Goal: Task Accomplishment & Management: Use online tool/utility

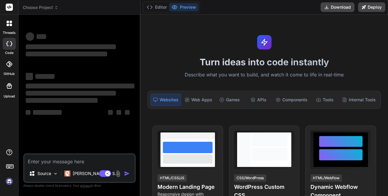
click at [65, 160] on textarea at bounding box center [79, 159] width 110 height 11
type textarea "x"
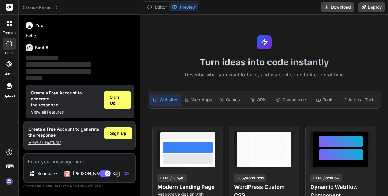
scroll to position [5, 0]
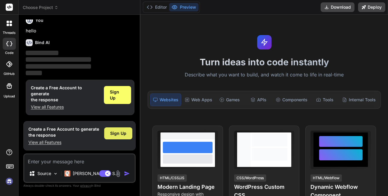
click at [111, 134] on span "Sign Up" at bounding box center [118, 133] width 16 height 6
click at [78, 160] on textarea at bounding box center [79, 159] width 110 height 11
type textarea "fr"
type textarea "x"
type textarea "fry"
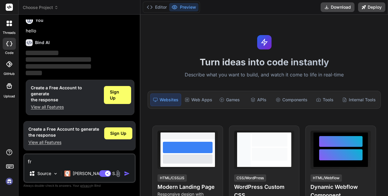
type textarea "x"
type textarea "fryh"
type textarea "x"
type textarea "fryhg"
type textarea "x"
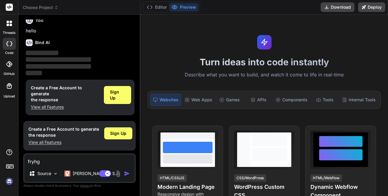
type textarea "fryhg"
click at [128, 175] on img "button" at bounding box center [127, 173] width 6 height 6
click at [126, 175] on img "button" at bounding box center [127, 173] width 6 height 6
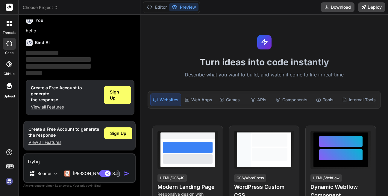
click at [126, 175] on img "button" at bounding box center [127, 173] width 6 height 6
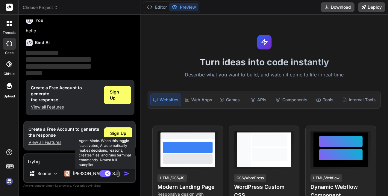
click at [107, 176] on rect at bounding box center [105, 173] width 12 height 7
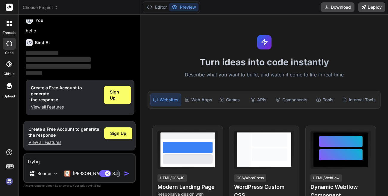
click at [127, 174] on img "button" at bounding box center [127, 173] width 6 height 6
click at [125, 136] on div "Sign Up" at bounding box center [118, 133] width 28 height 12
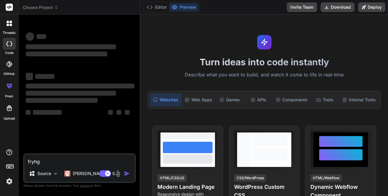
type textarea "x"
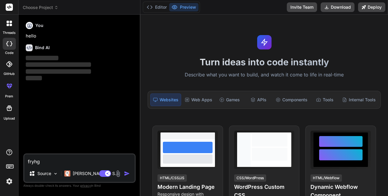
click at [67, 161] on textarea "fryhg" at bounding box center [79, 159] width 110 height 11
click at [66, 161] on textarea "fryhg" at bounding box center [79, 159] width 110 height 11
type textarea "x"
paste textarea ""use client"; import { IconButton } from "@/components/common/buttons/IconButto…"
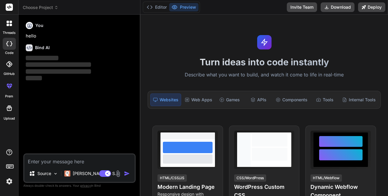
type textarea ""use client"; import { IconButton } from "@/components/common/buttons/IconButto…"
type textarea "x"
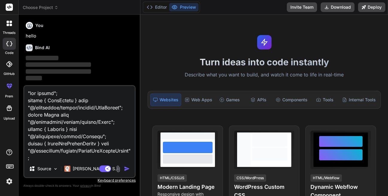
scroll to position [2484, 0]
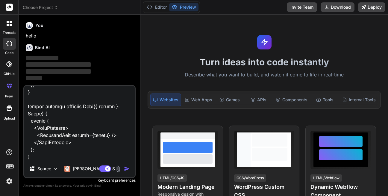
type textarea ""use client"; import { IconButton } from "@/components/common/buttons/IconButto…"
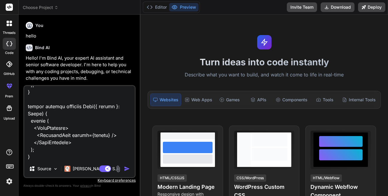
scroll to position [2485, 0]
type textarea "x"
click at [58, 155] on textarea at bounding box center [79, 123] width 110 height 74
paste textarea "image crop user accordding weight and hight and save"
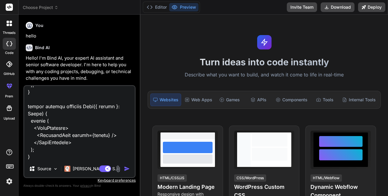
type textarea ""use client"; import { IconButton } from "@/components/common/buttons/IconButto…"
type textarea "x"
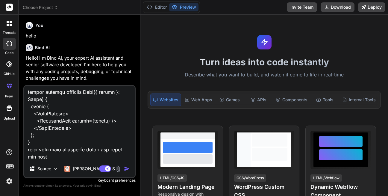
scroll to position [2499, 0]
type textarea ""use client"; import { IconButton } from "@/components/common/buttons/IconButto…"
type textarea "x"
type textarea ""use client"; import { IconButton } from "@/components/common/buttons/IconButto…"
type textarea "x"
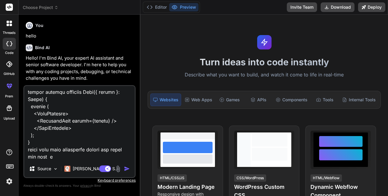
type textarea ""use client"; import { IconButton } from "@/components/common/buttons/IconButto…"
type textarea "x"
type textarea ""use client"; import { IconButton } from "@/components/common/buttons/IconButto…"
type textarea "x"
type textarea ""use client"; import { IconButton } from "@/components/common/buttons/IconButto…"
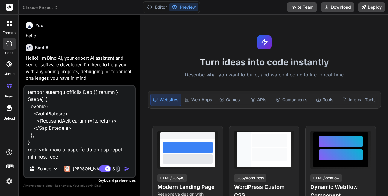
type textarea "x"
type textarea ""use client"; import { IconButton } from "@/components/common/buttons/IconButto…"
type textarea "x"
type textarea ""use client"; import { IconButton } from "@/components/common/buttons/IconButto…"
type textarea "x"
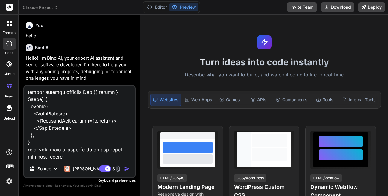
type textarea ""use client"; import { IconButton } from "@/components/common/buttons/IconButto…"
type textarea "x"
type textarea ""use client"; import { IconButton } from "@/components/common/buttons/IconButto…"
type textarea "x"
type textarea ""use client"; import { IconButton } from "@/components/common/buttons/IconButto…"
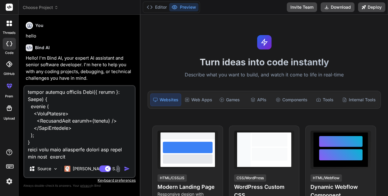
type textarea "x"
type textarea ""use client"; import { IconButton } from "@/components/common/buttons/IconButto…"
type textarea "x"
type textarea ""use client"; import { IconButton } from "@/components/common/buttons/IconButto…"
type textarea "x"
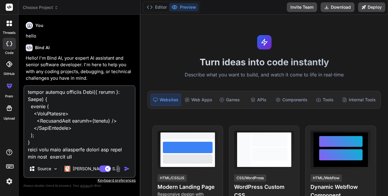
type textarea ""use client"; import { IconButton } from "@/components/common/buttons/IconButto…"
type textarea "x"
type textarea ""use client"; import { IconButton } from "@/components/common/buttons/IconButto…"
type textarea "x"
type textarea ""use client"; import { IconButton } from "@/components/common/buttons/IconButto…"
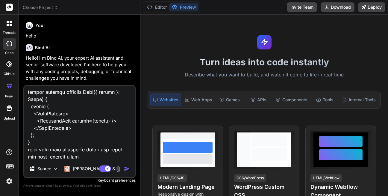
type textarea "x"
type textarea ""use client"; import { IconButton } from "@/components/common/buttons/IconButto…"
type textarea "x"
type textarea ""use client"; import { IconButton } from "@/components/common/buttons/IconButto…"
type textarea "x"
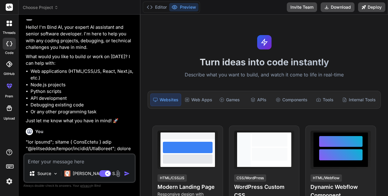
scroll to position [137, 0]
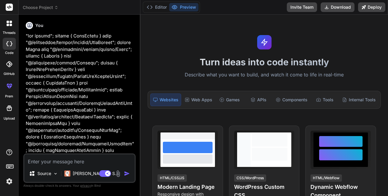
type textarea "x"
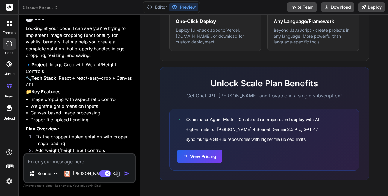
scroll to position [1184, 0]
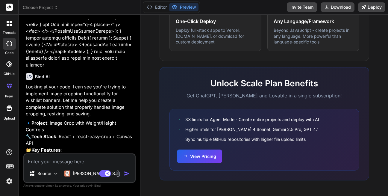
click at [65, 129] on p "🔹 Project : Image Crop with Weight/Height Controls 🔧 Tech Stack : React + react…" at bounding box center [80, 137] width 109 height 34
copy p "React"
click at [73, 157] on textarea at bounding box center [79, 159] width 110 height 11
paste textarea "React"
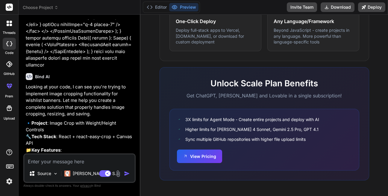
type textarea "React"
type textarea "x"
type textarea "React"
click at [125, 174] on img "button" at bounding box center [127, 173] width 6 height 6
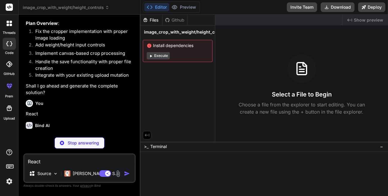
scroll to position [1354, 0]
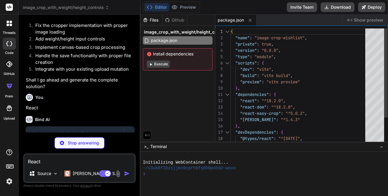
type textarea "x"
type textarea "</head> <body> <div id="root"></div> <script type="module" src="/src/main.jsx">…"
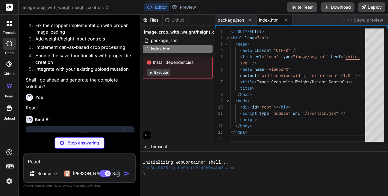
type textarea "x"
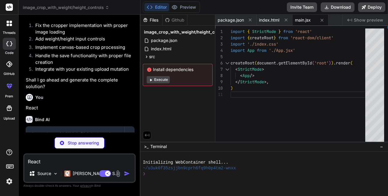
click at [162, 80] on button "Execute" at bounding box center [158, 79] width 23 height 7
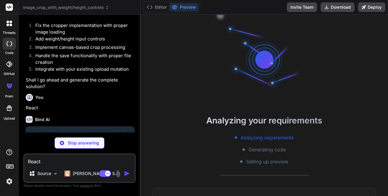
scroll to position [17, 0]
click at [305, 11] on button "Invite Team" at bounding box center [302, 7] width 30 height 10
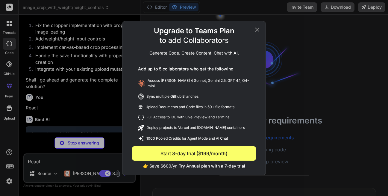
click at [254, 31] on icon at bounding box center [256, 29] width 7 height 7
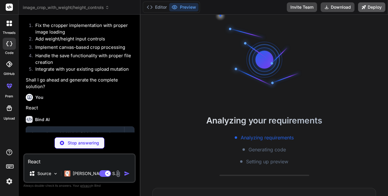
click at [381, 9] on button "Deploy" at bounding box center [371, 7] width 27 height 10
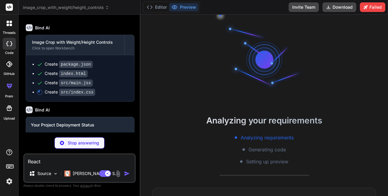
scroll to position [1483, 0]
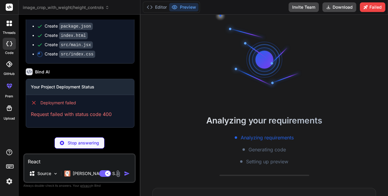
type textarea "x"
type textarea "font-size: 12px; transition: all 0.2s; } .aspect-btn.active { background: #3b82…"
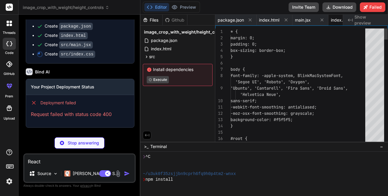
scroll to position [0, 22]
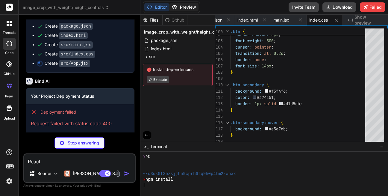
click at [192, 7] on button "Preview" at bounding box center [183, 7] width 29 height 8
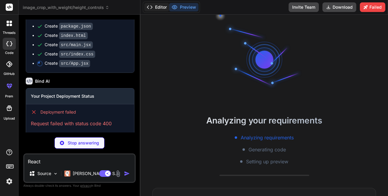
click at [157, 8] on button "Editor" at bounding box center [156, 7] width 25 height 8
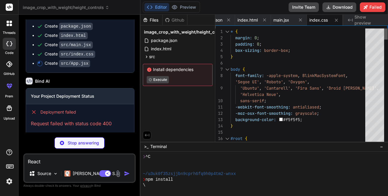
click at [387, 29] on div at bounding box center [386, 86] width 4 height 116
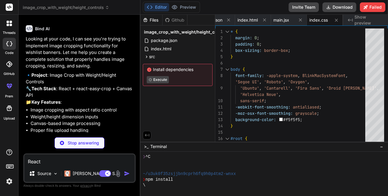
type textarea "x"
type textarea "onImageCropped={handleImageCropped} /> )} </div> </div> ); } export default App;"
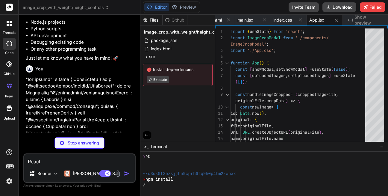
scroll to position [84, 0]
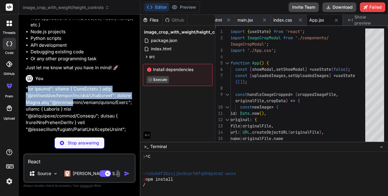
drag, startPoint x: 27, startPoint y: 89, endPoint x: 52, endPoint y: 107, distance: 30.2
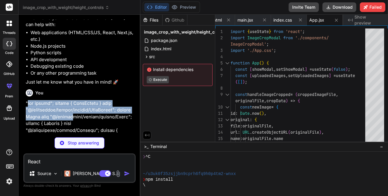
scroll to position [144, 0]
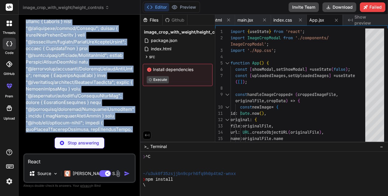
type textarea "x"
type textarea ".btn-sm { padding: 6px 12px; font-size: 14px; text-decoration: none; display: i…"
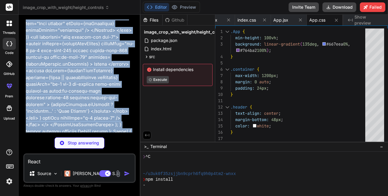
scroll to position [1153, 0]
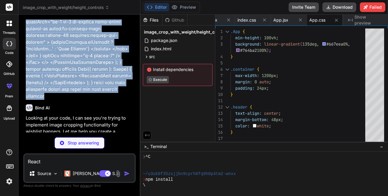
drag, startPoint x: 27, startPoint y: 28, endPoint x: 100, endPoint y: 80, distance: 89.3
copy p ""use client"; import { IconButton } from "@/components/common/buttons/IconButto…"
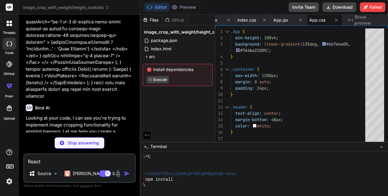
click at [63, 160] on textarea "React" at bounding box center [79, 159] width 110 height 11
type textarea "x"
paste textarea ""use client"; import { IconButton } from "@/components/common/buttons/IconButto…"
type textarea ""use client"; import { IconButton } from "@/components/common/buttons/IconButto…"
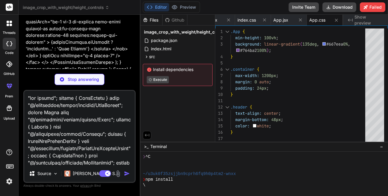
scroll to position [1250, 0]
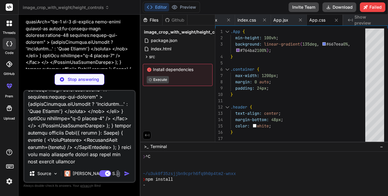
type textarea "x"
type textarea ""use client"; import { IconButton } from "@/components/common/buttons/IconButto…"
type textarea "x"
type textarea ""use client"; import { IconButton } from "@/components/common/buttons/IconButto…"
type textarea "x"
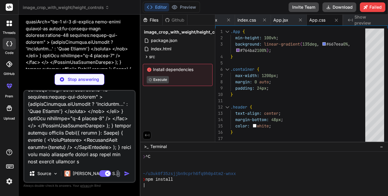
type textarea ""use client"; import { IconButton } from "@/components/common/buttons/IconButto…"
type textarea "x"
type textarea ""use client"; import { IconButton } from "@/components/common/buttons/IconButto…"
type textarea "x"
type textarea ""use client"; import { IconButton } from "@/components/common/buttons/IconButto…"
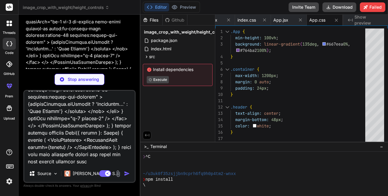
type textarea "x"
type textarea ""use client"; import { IconButton } from "@/components/common/buttons/IconButto…"
type textarea "x"
type textarea ""use client"; import { IconButton } from "@/components/common/buttons/IconButto…"
type textarea "x"
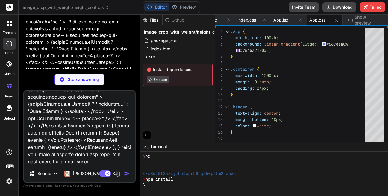
type textarea ""use client"; import { IconButton } from "@/components/common/buttons/IconButto…"
type textarea "x"
type textarea ""use client"; import { IconButton } from "@/components/common/buttons/IconButto…"
type textarea "x"
type textarea ""use client"; import { IconButton } from "@/components/common/buttons/IconButto…"
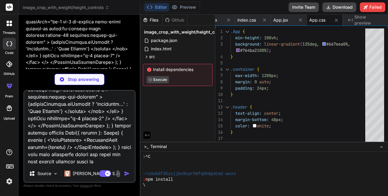
type textarea "x"
type textarea ""use client"; import { IconButton } from "@/components/common/buttons/IconButto…"
type textarea "x"
type textarea ""use client"; import { IconButton } from "@/components/common/buttons/IconButto…"
type textarea "x"
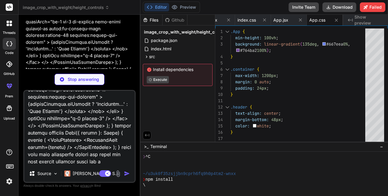
type textarea ""use client"; import { IconButton } from "@/components/common/buttons/IconButto…"
type textarea "x"
type textarea ""use client"; import { IconButton } from "@/components/common/buttons/IconButto…"
type textarea "x"
type textarea ""use client"; import { IconButton } from "@/components/common/buttons/IconButto…"
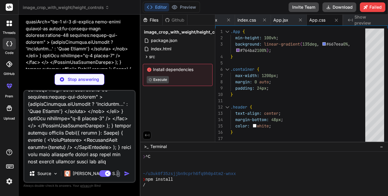
type textarea "x"
type textarea ""use client"; import { IconButton } from "@/components/common/buttons/IconButto…"
type textarea "x"
type textarea ""use client"; import { IconButton } from "@/components/common/buttons/IconButto…"
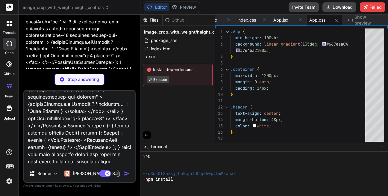
type textarea "x"
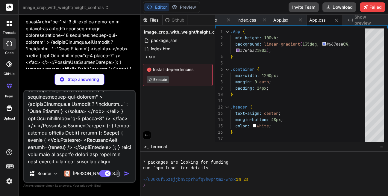
type textarea ""use client"; import { IconButton } from "@/components/common/buttons/IconButto…"
type textarea "x"
type textarea ""use client"; import { IconButton } from "@/components/common/buttons/IconButto…"
type textarea "x"
type textarea ""use client"; import { IconButton } from "@/components/common/buttons/IconButto…"
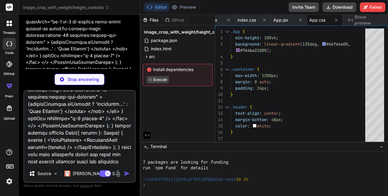
type textarea "x"
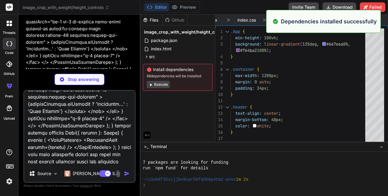
type textarea ""use client"; import { IconButton } from "@/components/common/buttons/IconButto…"
type textarea "x"
type textarea ""use client"; import { IconButton } from "@/components/common/buttons/IconButto…"
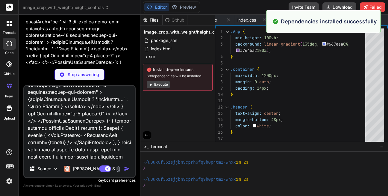
scroll to position [1257, 0]
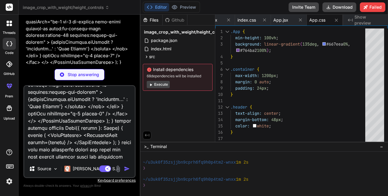
type textarea "x"
type textarea ""use client"; import { IconButton } from "@/components/common/buttons/IconButto…"
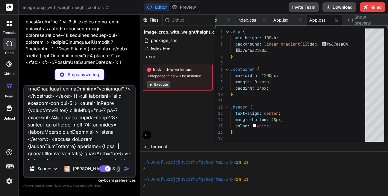
scroll to position [1149, 0]
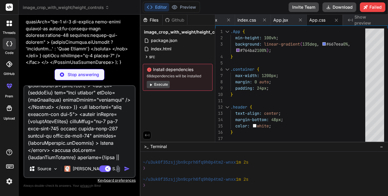
click at [127, 165] on div "Agent Mode. When this toggle is activated, AI automatically makes decisions, re…" at bounding box center [115, 168] width 34 height 7
type textarea "x"
type textarea ".App { min-height: 100vh; background: linear-gradient(135deg, #667eea 0%, #764b…"
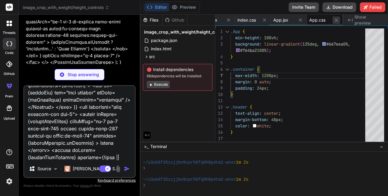
click at [334, 21] on icon at bounding box center [335, 20] width 5 height 5
type textarea "x"
type textarea "onImageCropped={handleImageCropped} /> )} </div> </div> ); } export default App;"
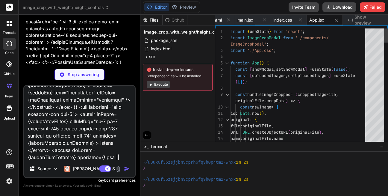
type textarea "x"
click at [334, 21] on icon at bounding box center [335, 20] width 5 height 5
type textarea "font-size: 12px; transition: all 0.2s; } .aspect-btn.active { background: #3b82…"
type textarea "x"
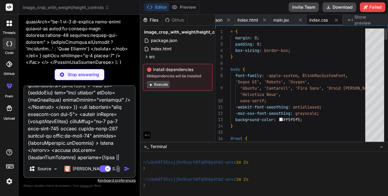
scroll to position [0, 22]
click at [334, 21] on icon at bounding box center [335, 20] width 5 height 5
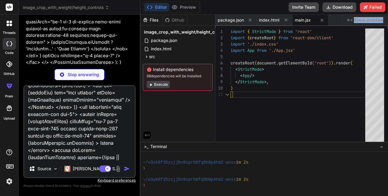
click at [334, 21] on div "package.json index.html main.jsx" at bounding box center [278, 20] width 127 height 11
type textarea "x"
click at [322, 21] on icon at bounding box center [321, 20] width 5 height 5
type textarea "</head> <body> <div id="root"></div> <script type="module" src="/src/main.jsx">…"
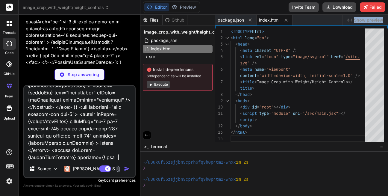
type textarea "x"
click at [285, 20] on icon at bounding box center [285, 20] width 3 height 3
type textarea ""vite": "^5.2.0" } }"
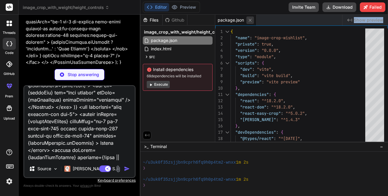
click at [250, 23] on button at bounding box center [249, 19] width 7 height 7
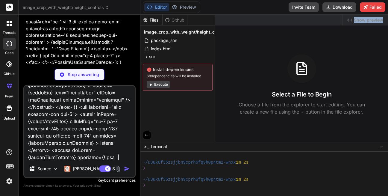
click at [378, 20] on span "Show preview" at bounding box center [368, 20] width 29 height 6
click at [350, 21] on icon "Created with Pixso." at bounding box center [349, 20] width 5 height 5
click at [147, 54] on icon at bounding box center [146, 56] width 5 height 5
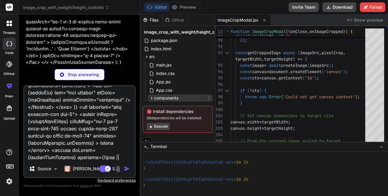
click at [169, 97] on span "components" at bounding box center [166, 98] width 24 height 6
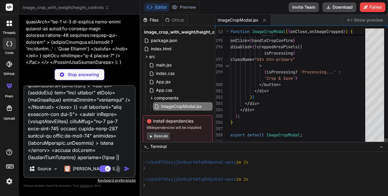
type textarea "x"
type textarea "isProcessing} className="btn btn-primary" > {isProcessing ? 'Processing...' : '…"
type textarea "x"
type textarea "import { useState, useCallback, useRef } from 'react'; import Cropper from 'rea…"
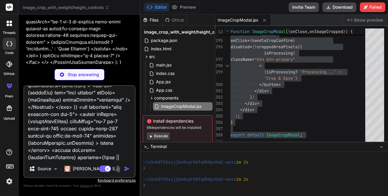
type textarea "x"
type textarea ")} </div> </div> ); } export default WishlistImageCropModal;"
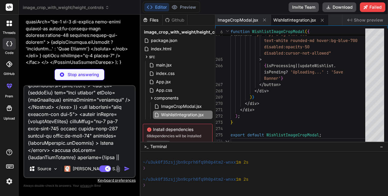
type textarea "x"
type textarea "## Dependencies - `react-easy-crop`: For the cropping interface - `[PERSON_NAME…"
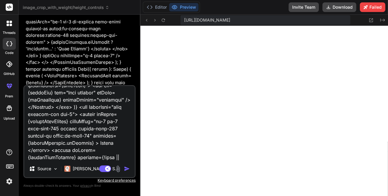
type textarea "x"
click at [124, 161] on div "Source [PERSON_NAME] 4 S.. Agent Mode. When this toggle is activated, AI automa…" at bounding box center [79, 131] width 112 height 93
click at [120, 159] on textarea at bounding box center [79, 123] width 110 height 74
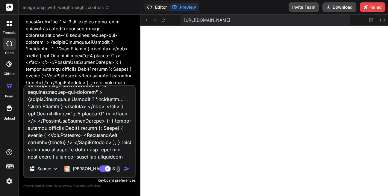
click at [165, 6] on button "Editor" at bounding box center [156, 7] width 25 height 8
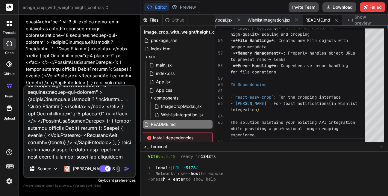
click at [109, 143] on textarea at bounding box center [79, 123] width 110 height 74
click at [185, 10] on button "Preview" at bounding box center [183, 7] width 29 height 8
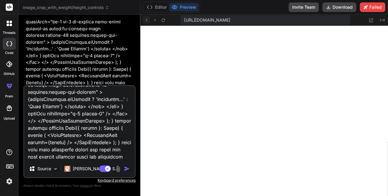
click at [148, 20] on icon at bounding box center [146, 20] width 5 height 5
click at [230, 21] on span "[URL][DOMAIN_NAME]" at bounding box center [207, 20] width 46 height 6
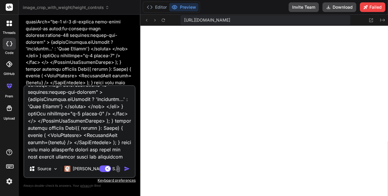
click at [230, 21] on span "[URL][DOMAIN_NAME]" at bounding box center [207, 20] width 46 height 6
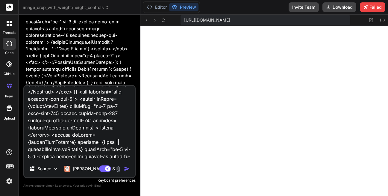
scroll to position [1150, 0]
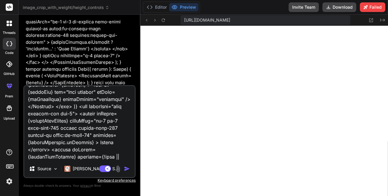
click at [116, 155] on textarea at bounding box center [79, 123] width 110 height 74
type textarea "x"
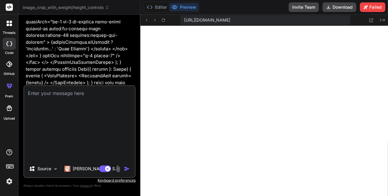
scroll to position [0, 0]
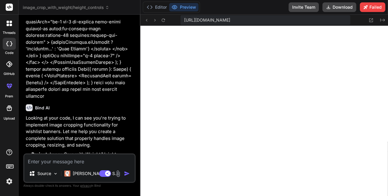
paste textarea ""use client"; import { IconButton } from "@/components/common/buttons/IconButto…"
type textarea ""use client"; import { IconButton } from "@/components/common/buttons/IconButto…"
type textarea "x"
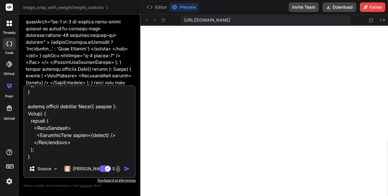
type textarea ""use client"; import { IconButton } from "@/components/common/buttons/IconButto…"
type textarea "x"
type textarea ""use client"; import { IconButton } from "@/components/common/buttons/IconButto…"
type textarea "x"
type textarea ""use client"; import { IconButton } from "@/components/common/buttons/IconButto…"
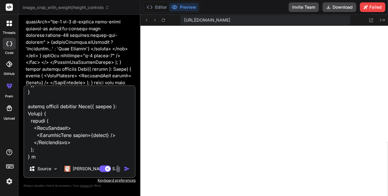
type textarea "x"
type textarea ""use client"; import { IconButton } from "@/components/common/buttons/IconButto…"
type textarea "x"
type textarea ""use client"; import { IconButton } from "@/components/common/buttons/IconButto…"
type textarea "x"
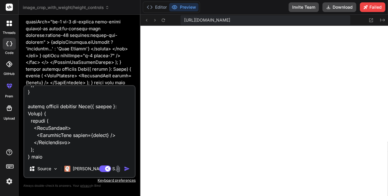
type textarea ""use client"; import { IconButton } from "@/components/common/buttons/IconButto…"
type textarea "x"
type textarea ""use client"; import { IconButton } from "@/components/common/buttons/IconButto…"
type textarea "x"
type textarea ""use client"; import { IconButton } from "@/components/common/buttons/IconButto…"
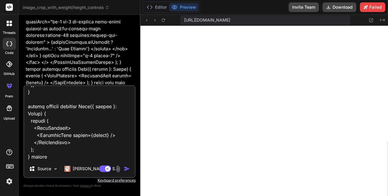
type textarea "x"
type textarea ""use client"; import { IconButton } from "@/components/common/buttons/IconButto…"
type textarea "x"
type textarea ""use client"; import { IconButton } from "@/components/common/buttons/IconButto…"
type textarea "x"
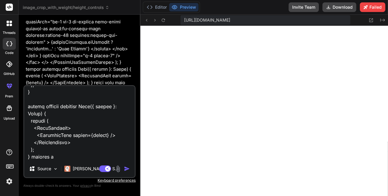
type textarea ""use client"; import { IconButton } from "@/components/common/buttons/IconButto…"
type textarea "x"
type textarea ""use client"; import { IconButton } from "@/components/common/buttons/IconButto…"
type textarea "x"
type textarea ""use client"; import { IconButton } from "@/components/common/buttons/IconButto…"
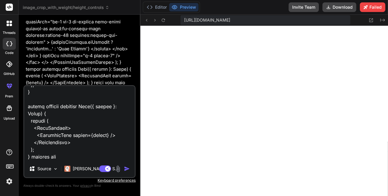
type textarea "x"
type textarea ""use client"; import { IconButton } from "@/components/common/buttons/IconButto…"
type textarea "x"
type textarea ""use client"; import { IconButton } from "@/components/common/buttons/IconButto…"
type textarea "x"
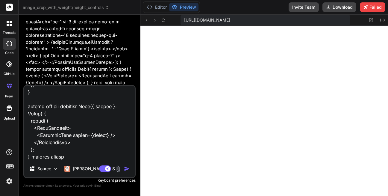
type textarea ""use client"; import { IconButton } from "@/components/common/buttons/IconButto…"
type textarea "x"
type textarea ""use client"; import { IconButton } from "@/components/common/buttons/IconButto…"
type textarea "x"
type textarea ""use client"; import { IconButton } from "@/components/common/buttons/IconButto…"
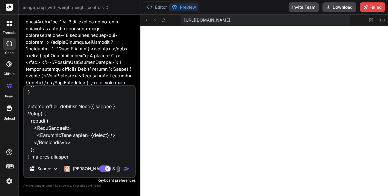
type textarea "x"
type textarea ""use client"; import { IconButton } from "@/components/common/buttons/IconButto…"
type textarea "x"
type textarea ""use client"; import { IconButton } from "@/components/common/buttons/IconButto…"
type textarea "x"
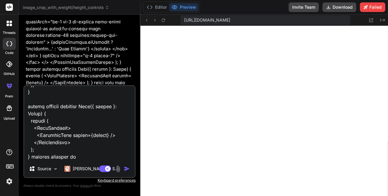
type textarea ""use client"; import { IconButton } from "@/components/common/buttons/IconButto…"
type textarea "x"
type textarea ""use client"; import { IconButton } from "@/components/common/buttons/IconButto…"
type textarea "x"
type textarea ""use client"; import { IconButton } from "@/components/common/buttons/IconButto…"
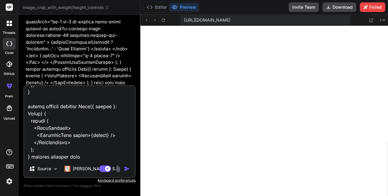
type textarea "x"
type textarea ""use client"; import { IconButton } from "@/components/common/buttons/IconButto…"
type textarea "x"
type textarea ""use client"; import { IconButton } from "@/components/common/buttons/IconButto…"
type textarea "x"
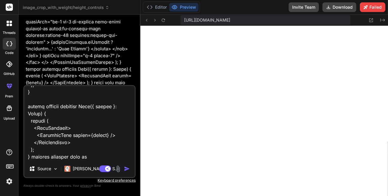
type textarea ""use client"; import { IconButton } from "@/components/common/buttons/IconButto…"
type textarea "x"
type textarea ""use client"; import { IconButton } from "@/components/common/buttons/IconButto…"
type textarea "x"
type textarea ""use client"; import { IconButton } from "@/components/common/buttons/IconButto…"
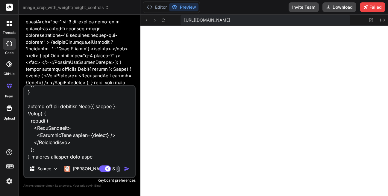
type textarea "x"
type textarea ""use client"; import { IconButton } from "@/components/common/buttons/IconButto…"
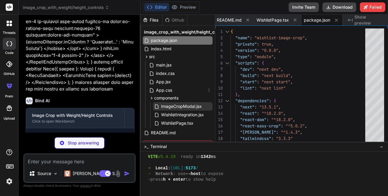
scroll to position [278, 0]
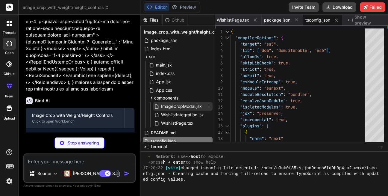
click at [186, 107] on span "ImageCropModal.jsx" at bounding box center [181, 106] width 42 height 7
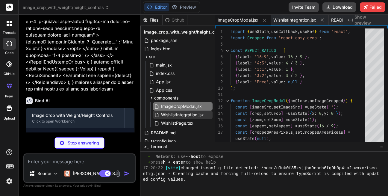
scroll to position [0, 197]
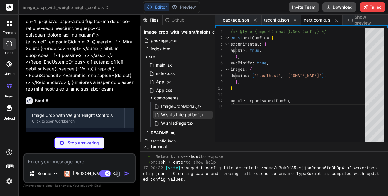
click at [183, 116] on span "WishlistIntegration.jsx" at bounding box center [182, 114] width 44 height 7
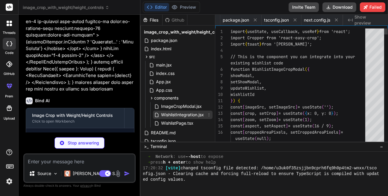
scroll to position [0, 56]
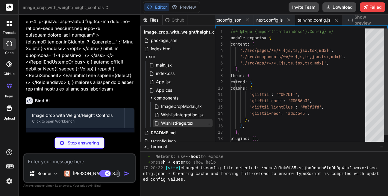
click at [184, 121] on span "WishlistPage.tsx" at bounding box center [176, 122] width 33 height 7
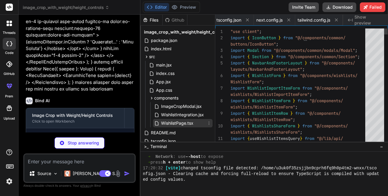
scroll to position [0, 154]
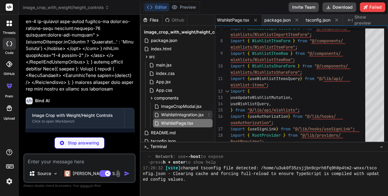
click at [189, 117] on span "WishlistIntegration.jsx" at bounding box center [182, 114] width 44 height 7
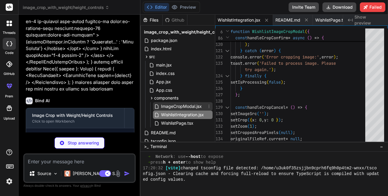
click at [185, 106] on span "ImageCropModal.jsx" at bounding box center [181, 106] width 42 height 7
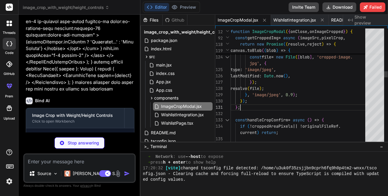
scroll to position [0, 0]
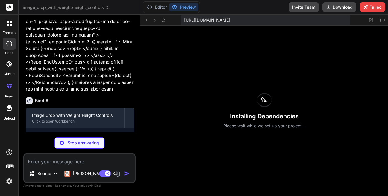
scroll to position [307, 0]
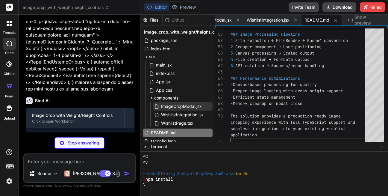
click at [190, 107] on span "ImageCropModal.jsx" at bounding box center [181, 106] width 42 height 7
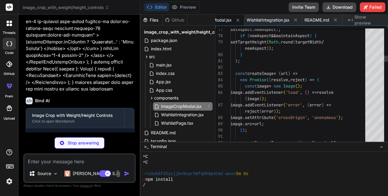
scroll to position [0, 0]
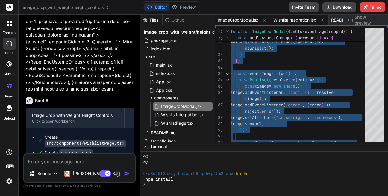
click at [293, 19] on span "WishlistIntegration.jsx" at bounding box center [294, 20] width 43 height 6
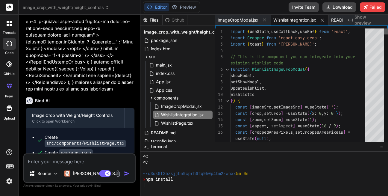
click at [385, 28] on div at bounding box center [386, 86] width 4 height 116
click at [170, 121] on span "WishlistPage.tsx" at bounding box center [176, 122] width 33 height 7
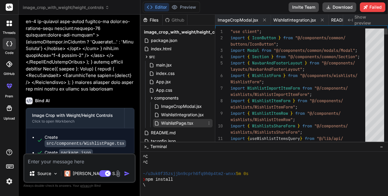
scroll to position [0, 74]
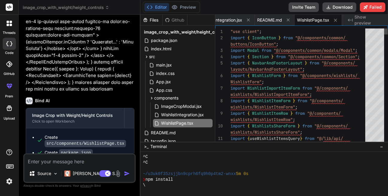
drag, startPoint x: 387, startPoint y: 45, endPoint x: 387, endPoint y: 29, distance: 15.6
click at [387, 29] on div "11 6 7 8 9 10 1 2 3 4 5 import { useWishlistItemsQuery } from "@/lib/api/ impor…" at bounding box center [301, 83] width 173 height 116
click at [385, 28] on div at bounding box center [386, 31] width 4 height 6
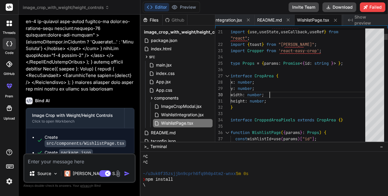
scroll to position [0, 0]
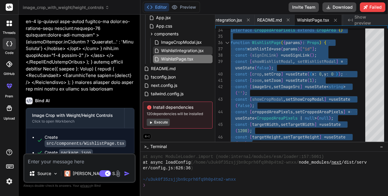
scroll to position [29, 0]
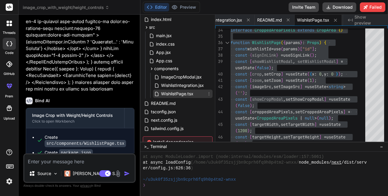
click at [348, 75] on div "Files Github image_crop_with_weight/height_controls package.json index.html src…" at bounding box center [263, 78] width 247 height 127
click at [193, 84] on span "WishlistIntegration.jsx" at bounding box center [182, 85] width 44 height 7
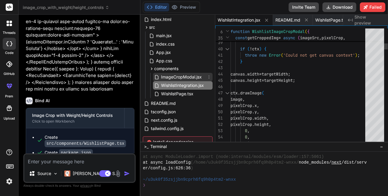
click at [192, 77] on span "ImageCropModal.jsx" at bounding box center [181, 76] width 42 height 7
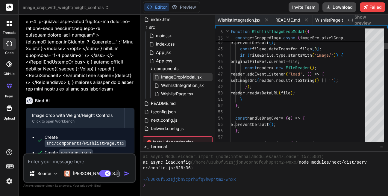
scroll to position [0, 0]
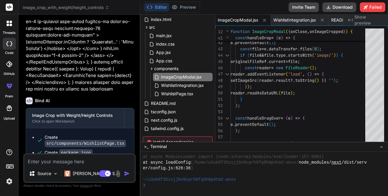
click at [6, 46] on div at bounding box center [9, 44] width 13 height 12
click at [10, 30] on label "threads" at bounding box center [9, 32] width 13 height 5
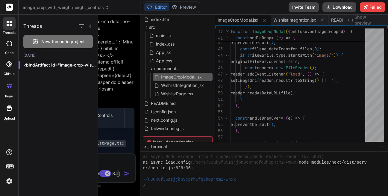
click at [77, 42] on span "New thread in project" at bounding box center [62, 42] width 43 height 6
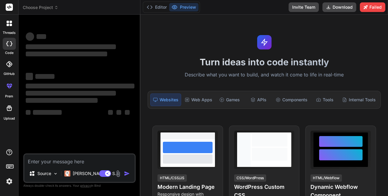
scroll to position [574, 0]
click at [53, 166] on div "Source [PERSON_NAME] 4 S.. Agent Mode. When this toggle is activated, AI automa…" at bounding box center [79, 167] width 112 height 29
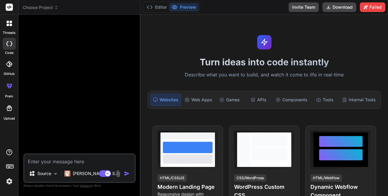
click at [77, 160] on textarea at bounding box center [79, 159] width 110 height 11
paste textarea "When we upload the image then crop the image in the model and save the image ba…"
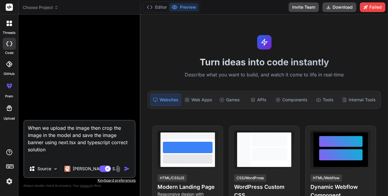
click at [1, 121] on div "threads code GitHub prem Upload" at bounding box center [9, 98] width 19 height 196
click at [54, 156] on textarea "When we upload the image then crop the image in the model and save the image ba…" at bounding box center [79, 140] width 110 height 39
paste textarea ""use client"; import { IconButton } from "@/components/common/buttons/IconButto…"
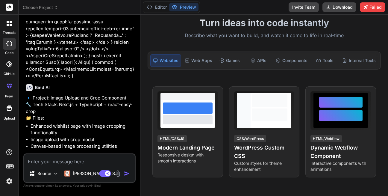
scroll to position [36, 0]
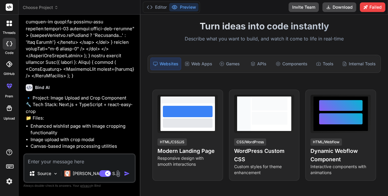
click at [176, 65] on div "Websites" at bounding box center [165, 63] width 31 height 13
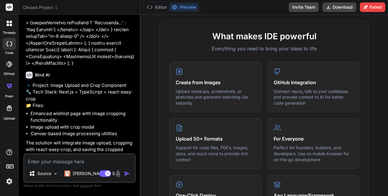
scroll to position [1064, 0]
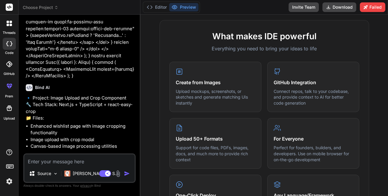
drag, startPoint x: 80, startPoint y: 91, endPoint x: 86, endPoint y: 97, distance: 8.5
click at [95, 98] on p "🔹 Project: Image Upload and Crop Component 🔧 Tech Stack: Next.js + TypeScript +…" at bounding box center [80, 108] width 109 height 27
drag, startPoint x: 60, startPoint y: 90, endPoint x: 73, endPoint y: 97, distance: 15.4
click at [73, 97] on p "🔹 Project: Image Upload and Crop Component 🔧 Tech Stack: Next.js + TypeScript +…" at bounding box center [80, 108] width 109 height 27
copy p "ext.js + TypeScript + react-easy-crop"
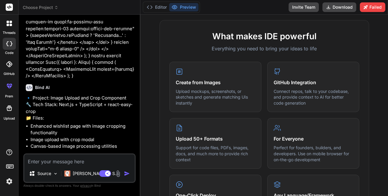
click at [49, 152] on p "The solution will integrate image upload, cropping with react-easy-crop, and sa…" at bounding box center [80, 165] width 109 height 27
click at [48, 156] on textarea at bounding box center [79, 159] width 110 height 11
paste textarea "Next.js + TypeScript + react-easy-crop"
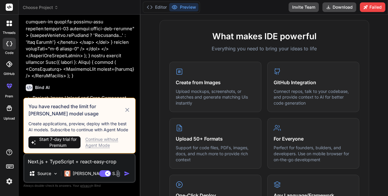
click at [126, 110] on icon at bounding box center [127, 110] width 4 height 4
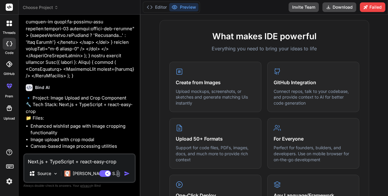
click at [117, 160] on textarea "Next.js + TypeScript + react-easy-crop" at bounding box center [79, 159] width 110 height 11
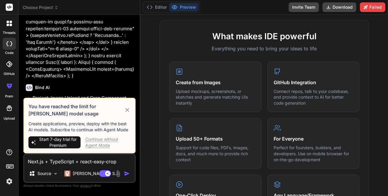
click at [127, 174] on img "button" at bounding box center [127, 173] width 6 height 6
click at [109, 141] on div "Continue without Agent Mode" at bounding box center [107, 142] width 45 height 12
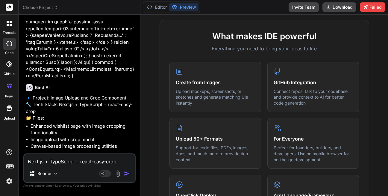
click at [120, 167] on div "Next.js + TypeScript + react-easy-crop Source Agent Mode. When this toggle is a…" at bounding box center [79, 167] width 112 height 29
click at [121, 161] on textarea "Next.js + TypeScript + react-easy-crop" at bounding box center [79, 159] width 110 height 11
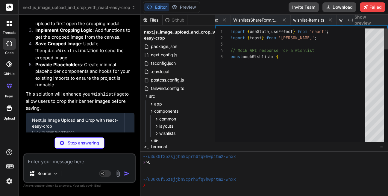
scroll to position [0, 983]
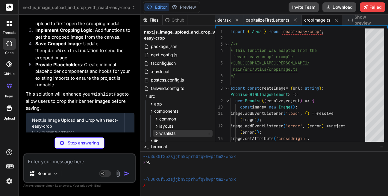
click at [171, 135] on span "wishlists" at bounding box center [167, 133] width 16 height 6
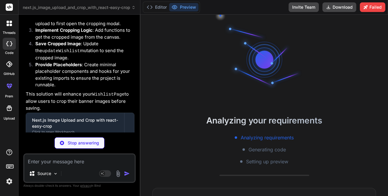
scroll to position [87, 0]
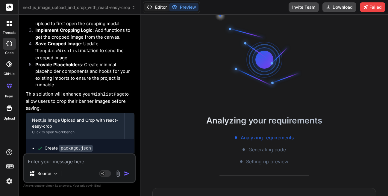
click at [156, 3] on button "Editor" at bounding box center [156, 7] width 25 height 8
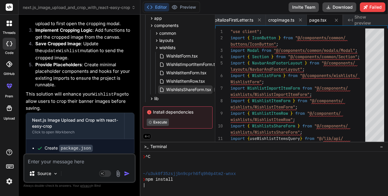
click at [195, 87] on span "WishlistsShareForm.tsx" at bounding box center [188, 89] width 46 height 7
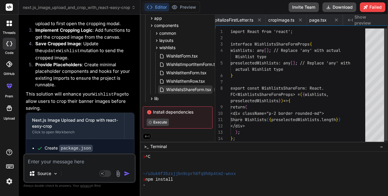
scroll to position [0, 723]
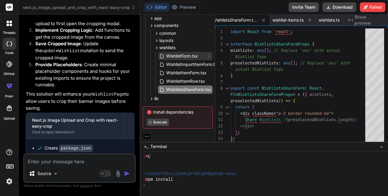
click at [185, 54] on span "WishlistForm.tsx" at bounding box center [181, 55] width 33 height 7
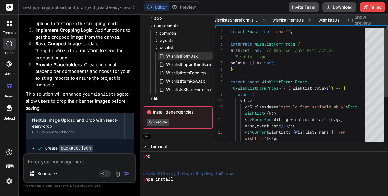
scroll to position [0, 506]
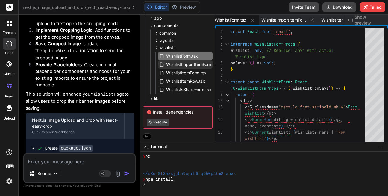
click at [196, 66] on span "WishlistImportItemForm.tsx" at bounding box center [192, 64] width 54 height 7
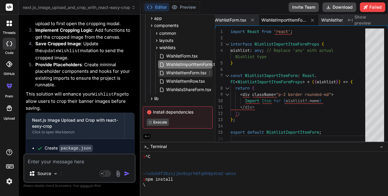
click at [196, 73] on span "WishlistItemForm.tsx" at bounding box center [186, 72] width 42 height 7
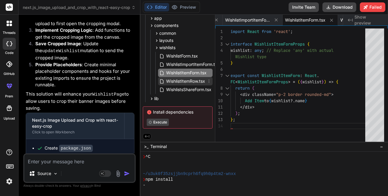
click at [198, 82] on span "WishlistItemRow.tsx" at bounding box center [185, 80] width 40 height 7
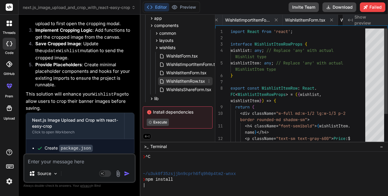
scroll to position [0, 596]
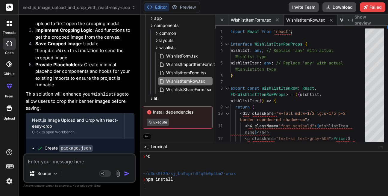
click at [198, 93] on div "WishlistForm.tsx WishlistImportItemForm.tsx WishlistItemForm.tsx WishlistItemRo…" at bounding box center [183, 72] width 60 height 43
click at [198, 90] on span "WishlistsShareForm.tsx" at bounding box center [188, 89] width 46 height 7
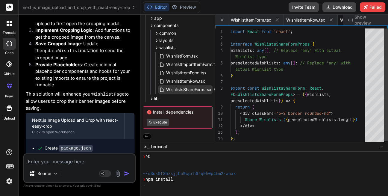
scroll to position [0, 656]
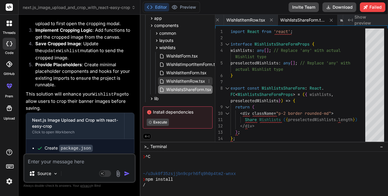
click at [178, 77] on span "WishlistItemRow.tsx" at bounding box center [185, 80] width 40 height 7
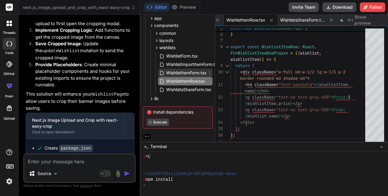
click at [177, 69] on span "WishlistItemForm.tsx" at bounding box center [186, 72] width 42 height 7
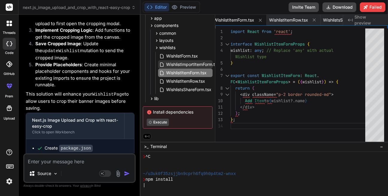
click at [196, 64] on span "WishlistImportItemForm.tsx" at bounding box center [192, 64] width 54 height 7
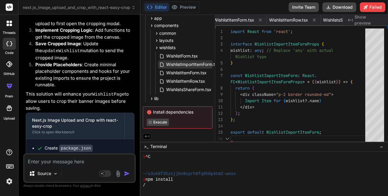
scroll to position [0, 553]
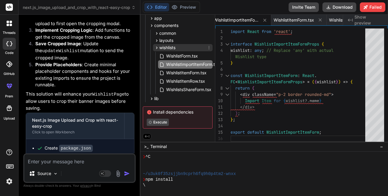
click at [165, 48] on span "wishlists" at bounding box center [167, 48] width 16 height 6
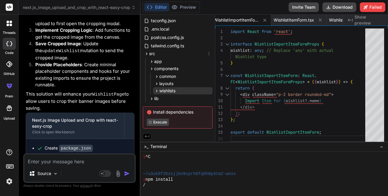
scroll to position [44, 0]
click at [154, 68] on span "components" at bounding box center [166, 68] width 24 height 6
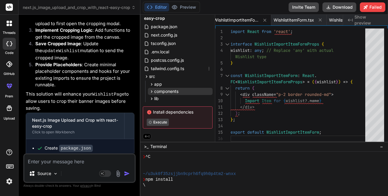
scroll to position [21, 0]
click at [168, 89] on span "components" at bounding box center [166, 91] width 24 height 6
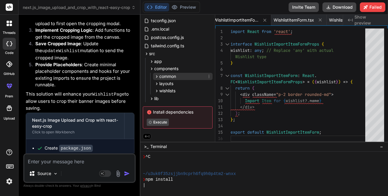
click at [173, 73] on span "common" at bounding box center [167, 76] width 17 height 6
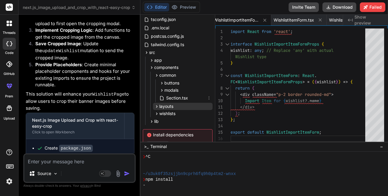
scroll to position [68, 0]
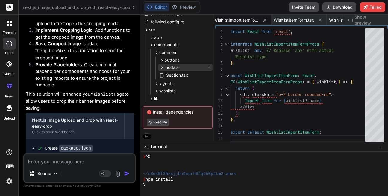
click at [176, 65] on span "modals" at bounding box center [171, 67] width 14 height 6
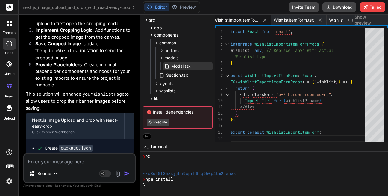
click at [179, 67] on span "Modal.tsx" at bounding box center [180, 66] width 21 height 7
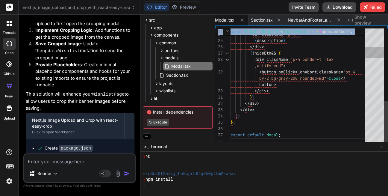
click at [382, 30] on div "23 24 25 26 27 28 29 30 31 32 33 34 35 36 37 38 </ div > < div className = "p-4…" at bounding box center [301, 83] width 173 height 116
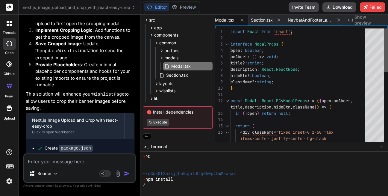
click at [385, 36] on div at bounding box center [386, 49] width 4 height 43
click at [174, 55] on span "modals" at bounding box center [171, 58] width 14 height 6
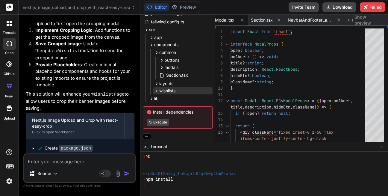
click at [170, 88] on span "wishlists" at bounding box center [167, 91] width 16 height 6
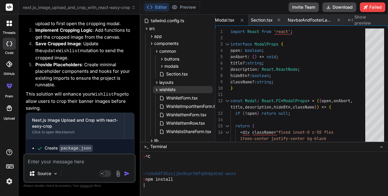
scroll to position [87, 0]
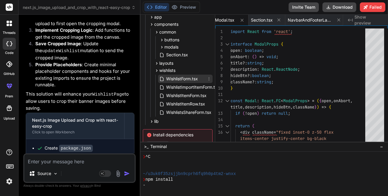
click at [179, 78] on span "WishlistForm.tsx" at bounding box center [181, 78] width 33 height 7
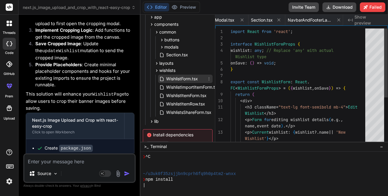
scroll to position [0, 426]
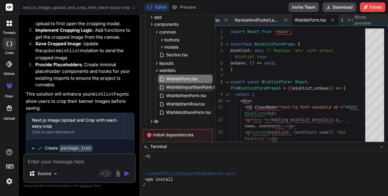
click at [186, 89] on span "WishlistImportItemForm.tsx" at bounding box center [192, 86] width 54 height 7
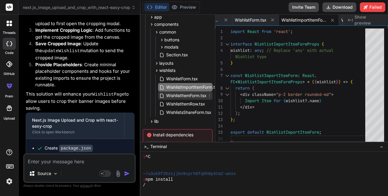
click at [189, 98] on span "WishlistItemForm.tsx" at bounding box center [186, 95] width 42 height 7
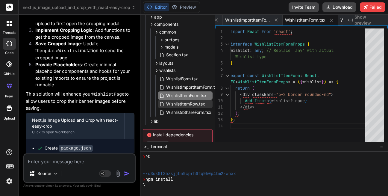
click at [189, 103] on span "WishlistItemRow.tsx" at bounding box center [185, 103] width 40 height 7
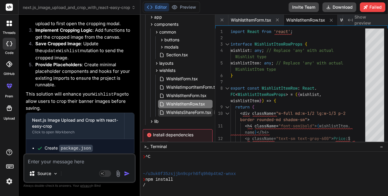
click at [191, 109] on span "WishlistsShareForm.tsx" at bounding box center [188, 112] width 46 height 7
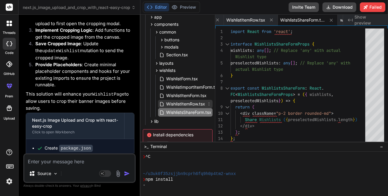
click at [191, 103] on span "WishlistItemRow.tsx" at bounding box center [185, 103] width 40 height 7
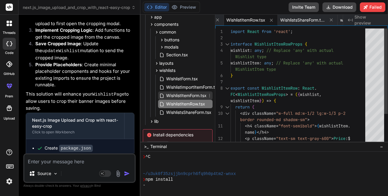
click at [191, 96] on span "WishlistItemForm.tsx" at bounding box center [186, 95] width 42 height 7
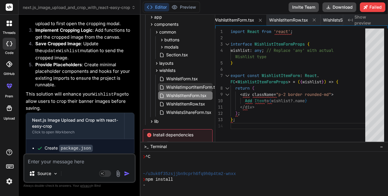
click at [192, 90] on span "WishlistImportItemForm.tsx" at bounding box center [192, 86] width 54 height 7
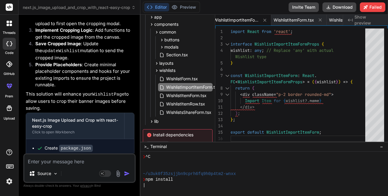
click at [227, 77] on div at bounding box center [227, 75] width 8 height 6
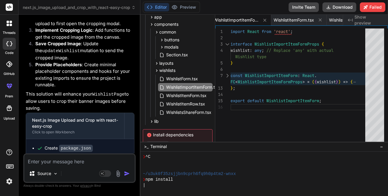
click at [227, 77] on div at bounding box center [227, 75] width 8 height 6
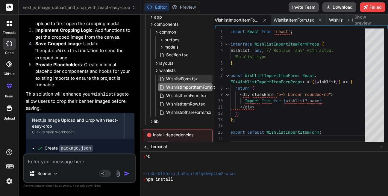
click at [187, 77] on span "WishlistForm.tsx" at bounding box center [181, 78] width 33 height 7
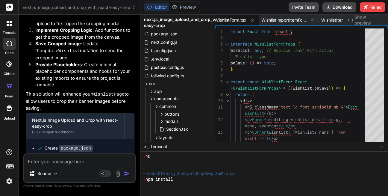
scroll to position [0, 0]
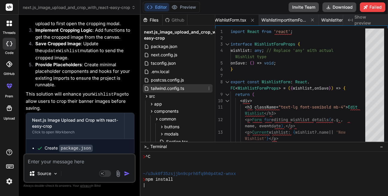
click at [165, 86] on span "tailwind.config.ts" at bounding box center [167, 88] width 34 height 7
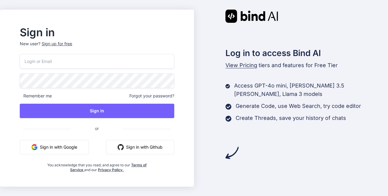
click at [64, 62] on input "email" at bounding box center [97, 61] width 154 height 15
type input "[EMAIL_ADDRESS][DOMAIN_NAME]"
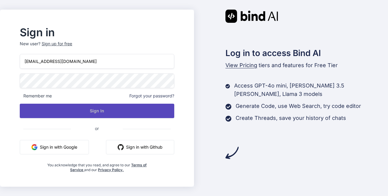
click at [103, 113] on button "Sign In" at bounding box center [97, 110] width 154 height 14
click at [102, 117] on button "Sign In" at bounding box center [97, 110] width 154 height 14
click at [56, 105] on button "Sign In" at bounding box center [97, 110] width 154 height 14
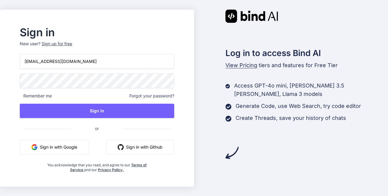
click at [71, 44] on div "Sign up for free" at bounding box center [57, 44] width 31 height 6
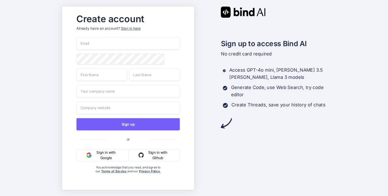
click at [91, 44] on input "email" at bounding box center [127, 43] width 103 height 13
type input "man12345@yopmail.com"
click at [95, 72] on input "text" at bounding box center [101, 74] width 51 height 13
type input "desfrs"
drag, startPoint x: 135, startPoint y: 69, endPoint x: 138, endPoint y: 72, distance: 4.2
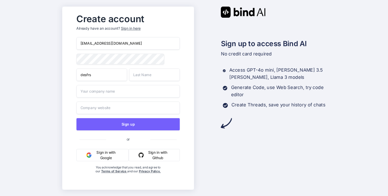
click at [138, 71] on input "text" at bounding box center [154, 74] width 51 height 13
type input "sdfs"
click at [117, 87] on input "text" at bounding box center [127, 91] width 103 height 13
type input "sdfsdf"
click at [98, 107] on input "text" at bounding box center [127, 107] width 103 height 13
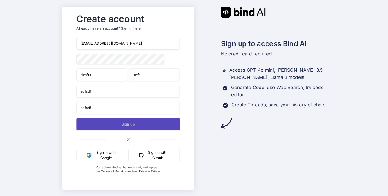
type input "sdfsdf"
click at [125, 129] on button "Sign up" at bounding box center [127, 124] width 103 height 12
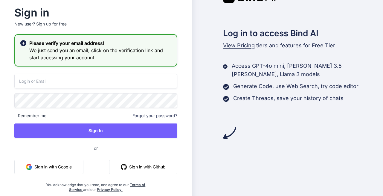
click at [28, 80] on input "email" at bounding box center [95, 81] width 163 height 15
type input "man12345@yopmail.com"
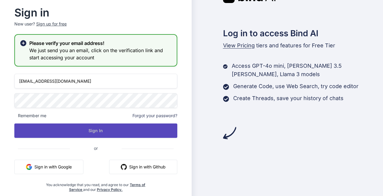
click at [83, 127] on button "Sign In" at bounding box center [95, 130] width 163 height 14
click at [86, 128] on button "Sign In" at bounding box center [95, 130] width 163 height 14
click at [100, 126] on button "Sign In" at bounding box center [95, 130] width 163 height 14
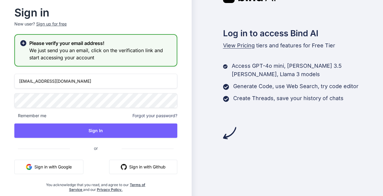
click at [28, 41] on div "Please verify your email address! We just send you an email, click on the verif…" at bounding box center [95, 50] width 163 height 32
click at [25, 43] on icon at bounding box center [23, 43] width 6 height 6
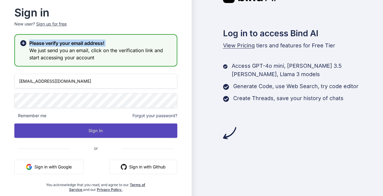
click at [83, 130] on button "Sign In" at bounding box center [95, 130] width 163 height 14
click at [84, 127] on button "Sign In" at bounding box center [95, 130] width 163 height 14
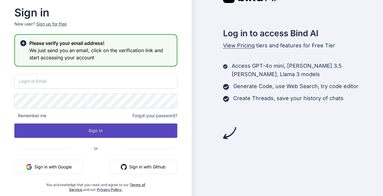
click at [88, 131] on button "Sign In" at bounding box center [95, 130] width 163 height 14
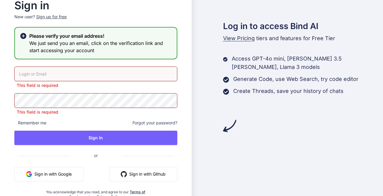
click at [25, 36] on icon at bounding box center [23, 36] width 6 height 6
drag, startPoint x: 25, startPoint y: 36, endPoint x: 46, endPoint y: 39, distance: 21.2
click at [28, 35] on div "Please verify your email address! We just send you an email, click on the verif…" at bounding box center [95, 43] width 163 height 32
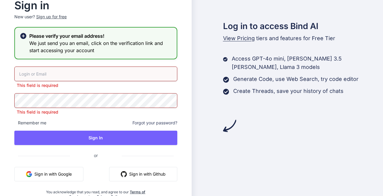
click at [54, 42] on h3 "We just send you an email, click on the verification link and start accessing y…" at bounding box center [100, 46] width 143 height 14
click at [57, 45] on h3 "We just send you an email, click on the verification link and start accessing y…" at bounding box center [100, 46] width 143 height 14
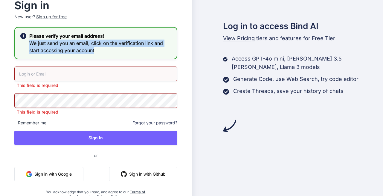
click at [57, 45] on h3 "We just send you an email, click on the verification link and start accessing y…" at bounding box center [100, 46] width 143 height 14
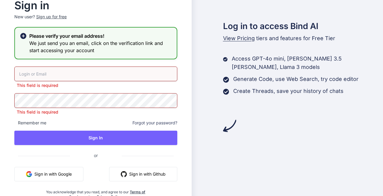
click at [22, 36] on icon at bounding box center [23, 36] width 6 height 6
